Goal: Register for event/course

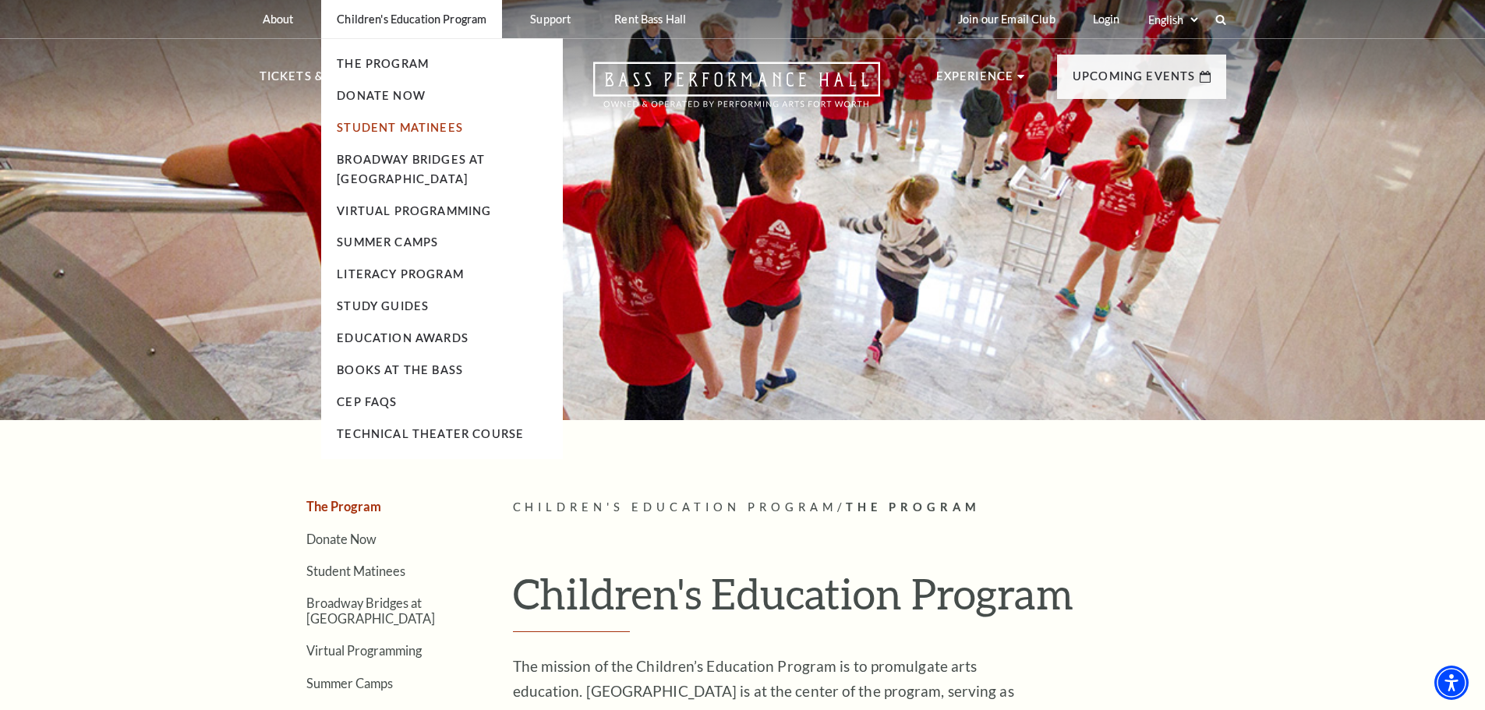
click at [427, 124] on link "Student Matinees" at bounding box center [400, 127] width 126 height 13
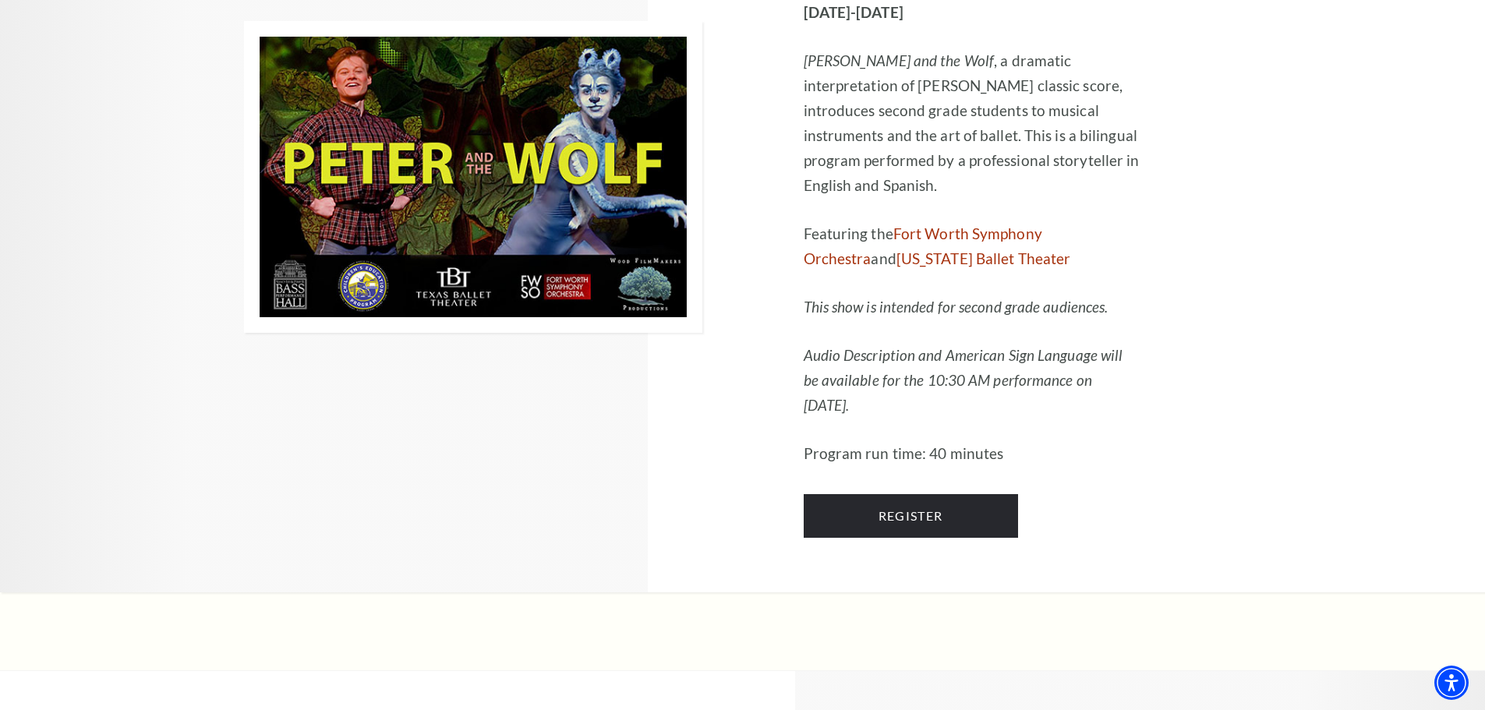
scroll to position [4990, 0]
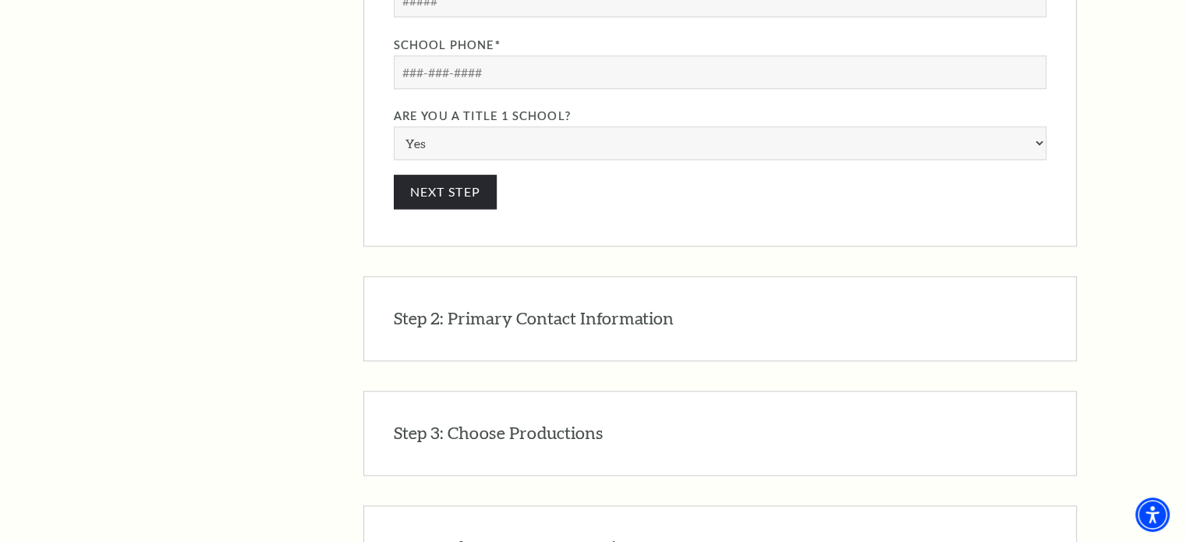
scroll to position [2105, 0]
